Goal: Navigation & Orientation: Find specific page/section

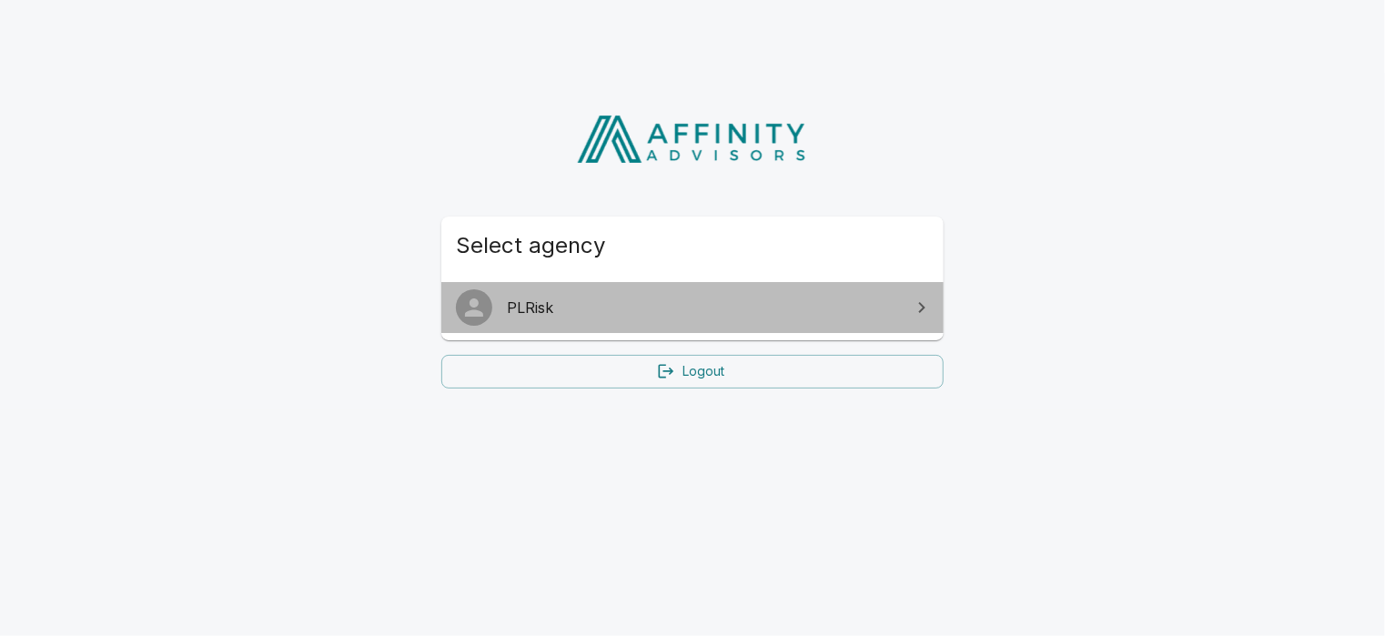
click at [880, 309] on span "PLRisk" at bounding box center [703, 308] width 393 height 22
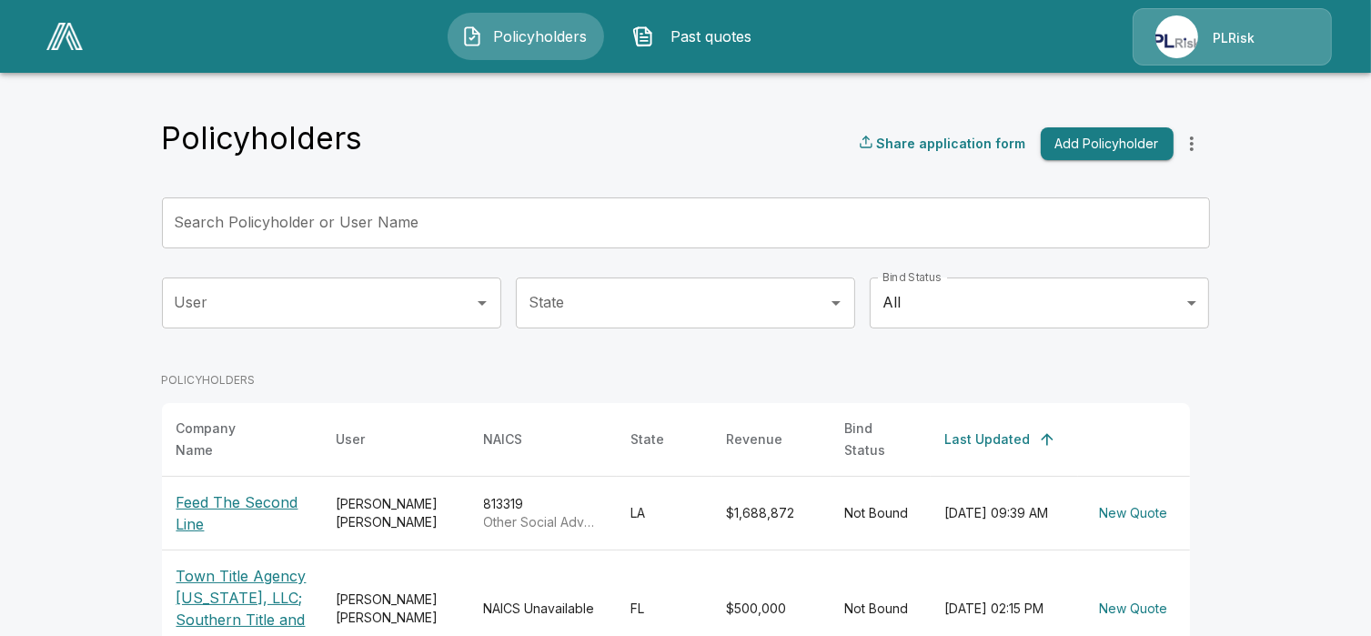
click at [1257, 38] on div "PLRisk" at bounding box center [1232, 36] width 199 height 57
click at [1154, 35] on div "PLRisk" at bounding box center [1232, 36] width 199 height 57
drag, startPoint x: 1274, startPoint y: 23, endPoint x: 1011, endPoint y: 16, distance: 263.1
click at [1262, 20] on div "PLRisk" at bounding box center [1232, 36] width 199 height 57
click at [745, 30] on span "Past quotes" at bounding box center [712, 36] width 100 height 22
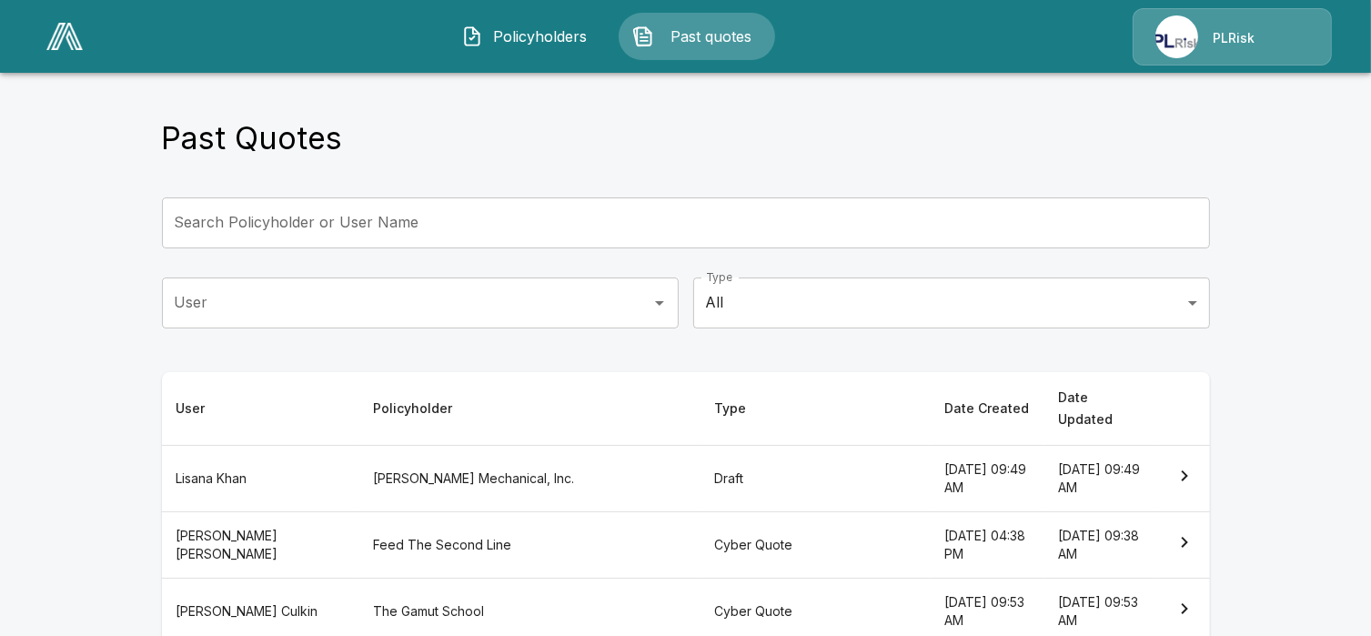
drag, startPoint x: 1185, startPoint y: 42, endPoint x: 1254, endPoint y: 42, distance: 69.2
click at [1185, 42] on div "PLRisk" at bounding box center [1232, 36] width 199 height 57
drag, startPoint x: 1267, startPoint y: 41, endPoint x: 1000, endPoint y: 40, distance: 266.6
click at [1256, 38] on div "PLRisk" at bounding box center [1232, 36] width 199 height 57
click at [532, 23] on button "Policyholders" at bounding box center [526, 36] width 157 height 47
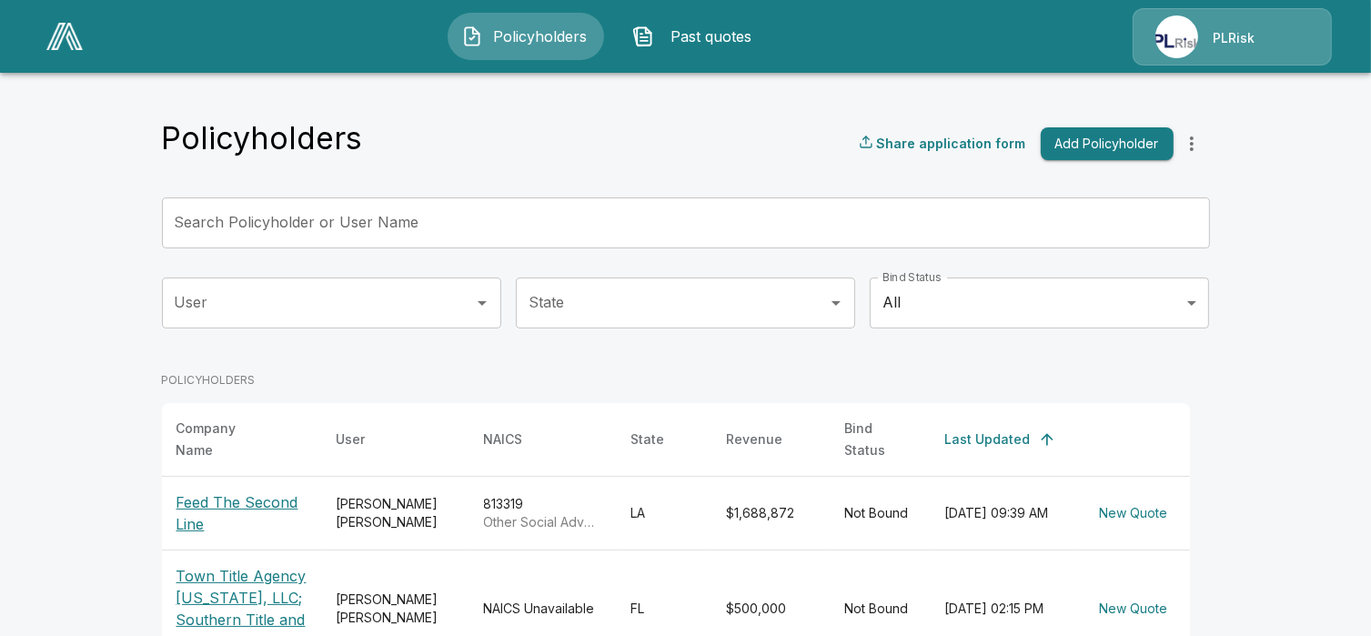
click at [1205, 38] on div "PLRisk" at bounding box center [1232, 36] width 199 height 57
click at [1003, 121] on div "Policyholders Share application form Add Policyholder" at bounding box center [686, 143] width 1048 height 49
